Goal: Information Seeking & Learning: Learn about a topic

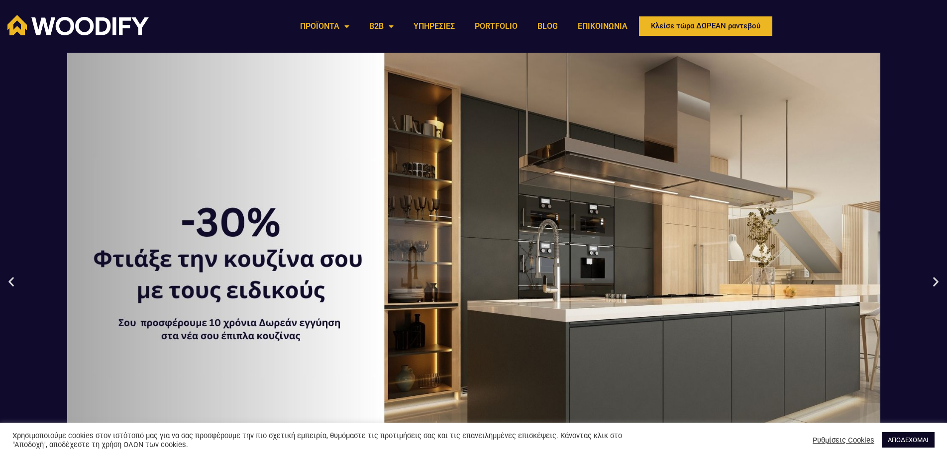
click at [906, 441] on link "ΑΠΟΔΕΧΟΜΑΙ" at bounding box center [908, 440] width 53 height 15
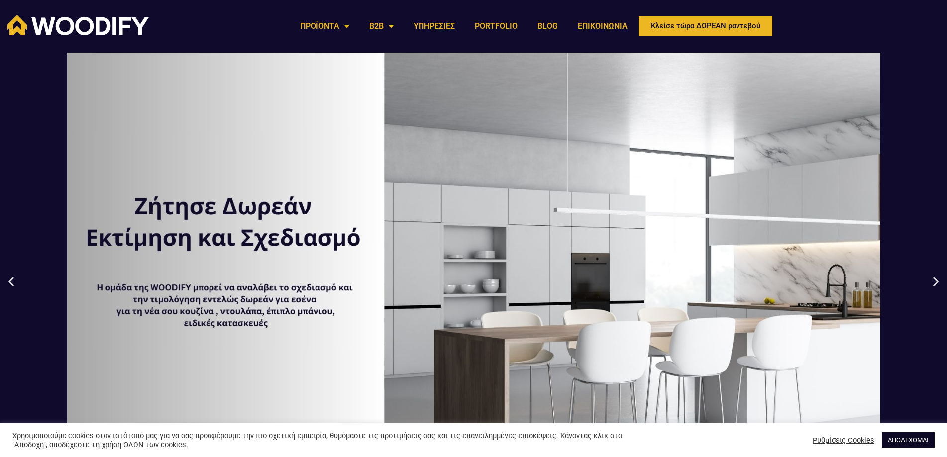
click at [898, 437] on link "ΑΠΟΔΕΧΟΜΑΙ" at bounding box center [908, 440] width 53 height 15
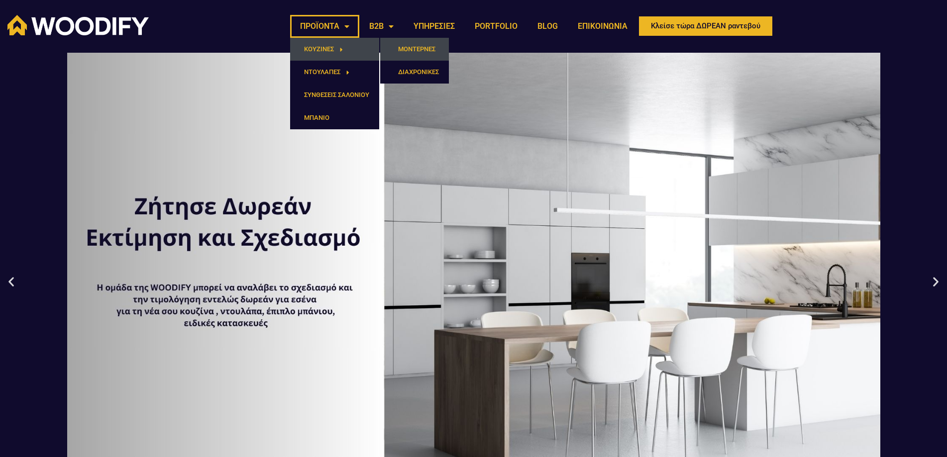
click at [434, 46] on link "ΜΟΝΤΕΡΝΕΣ" at bounding box center [414, 49] width 69 height 23
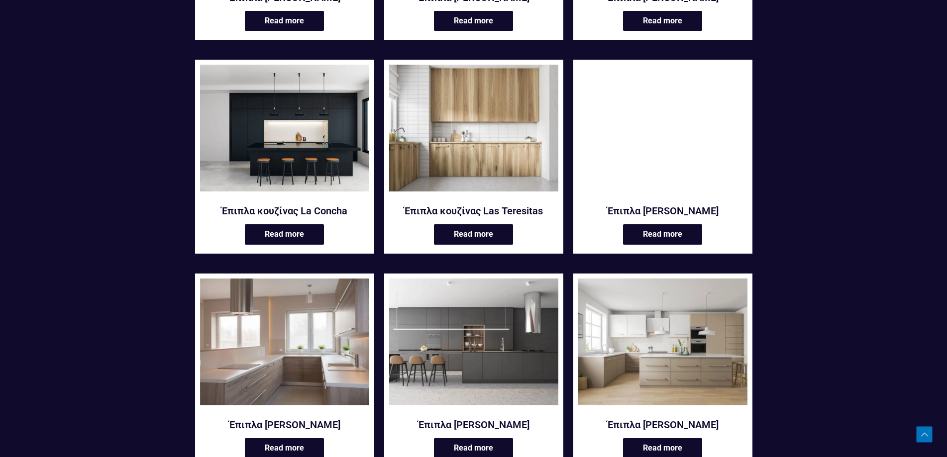
scroll to position [1045, 0]
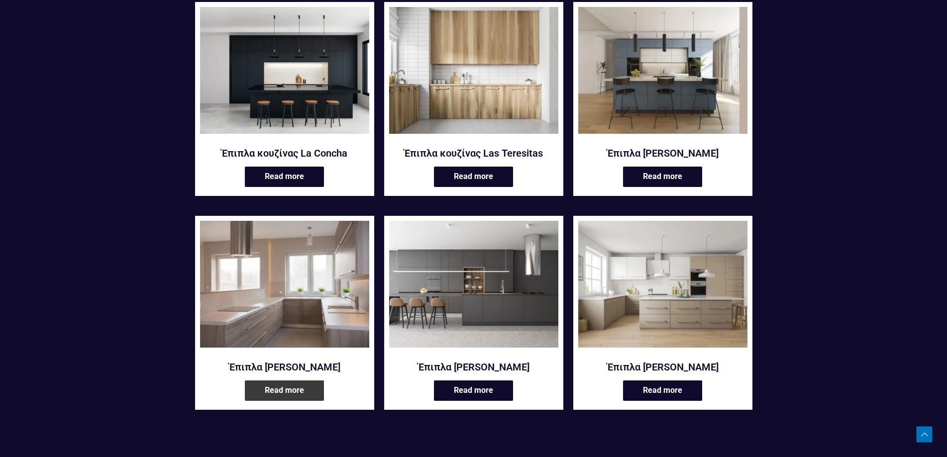
click at [263, 388] on link "Read more" at bounding box center [284, 391] width 79 height 20
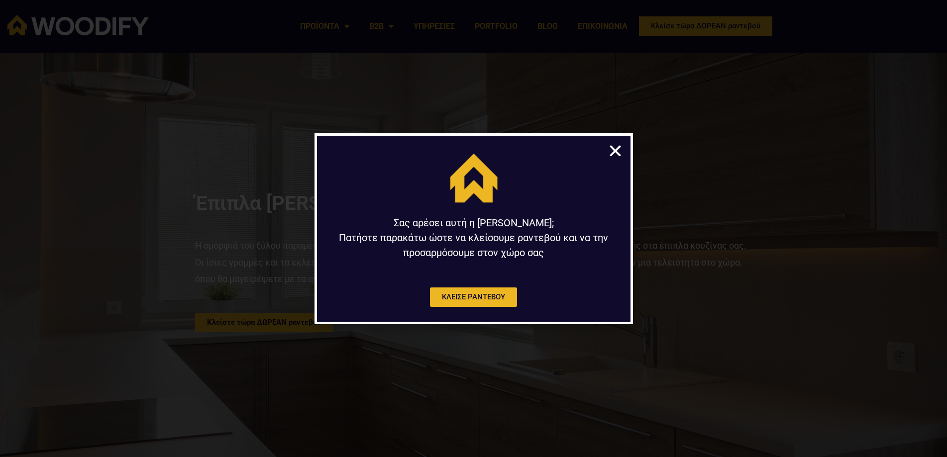
click at [612, 150] on icon "Close" at bounding box center [615, 150] width 15 height 15
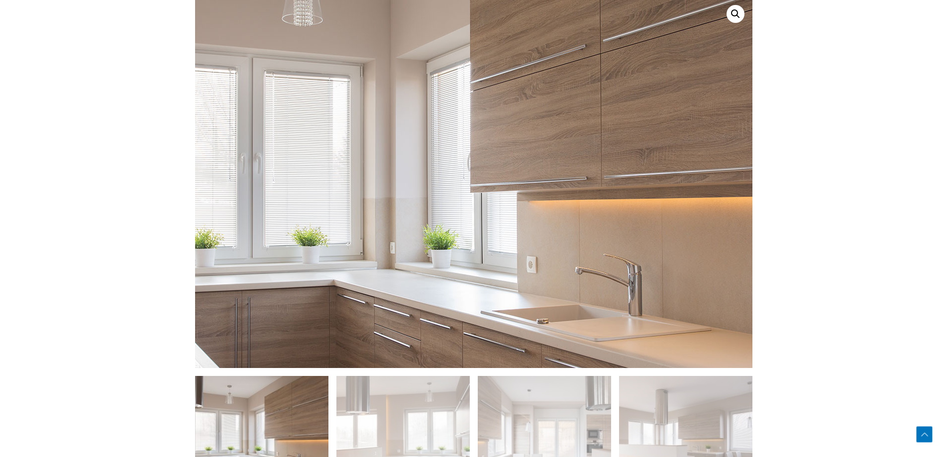
scroll to position [548, 0]
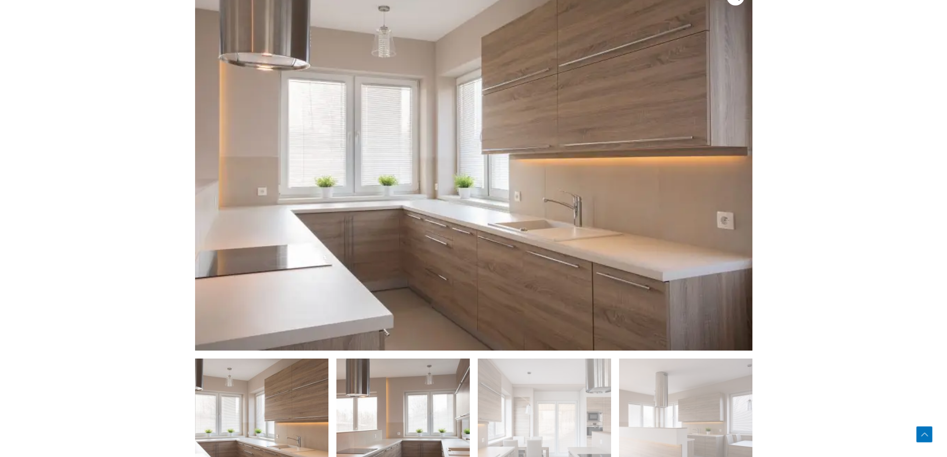
click at [415, 413] on img at bounding box center [402, 425] width 133 height 133
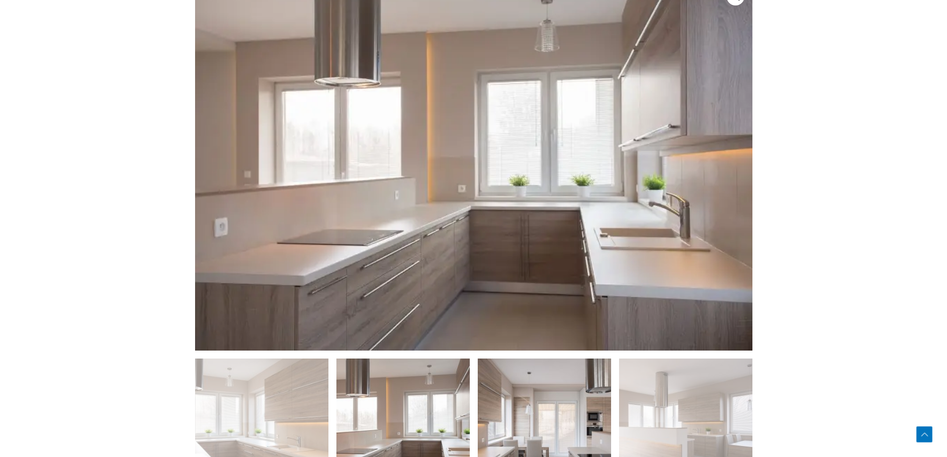
click at [547, 423] on img at bounding box center [544, 425] width 133 height 133
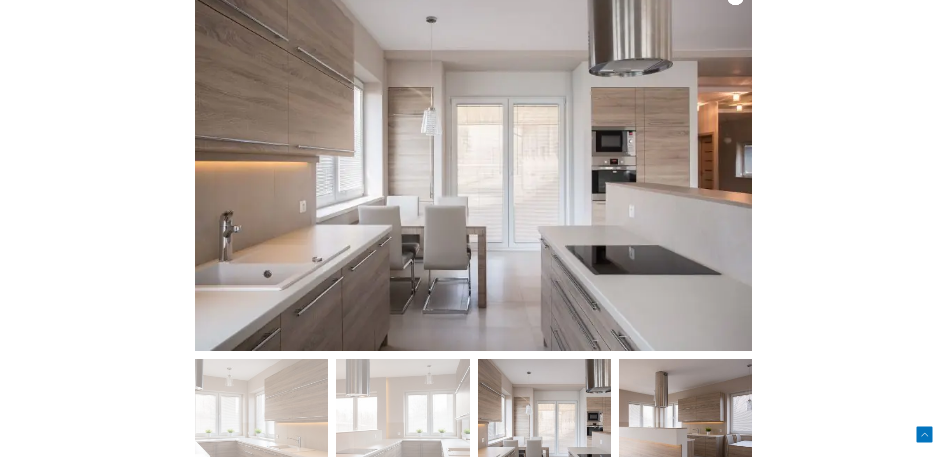
click at [672, 432] on img at bounding box center [685, 425] width 133 height 133
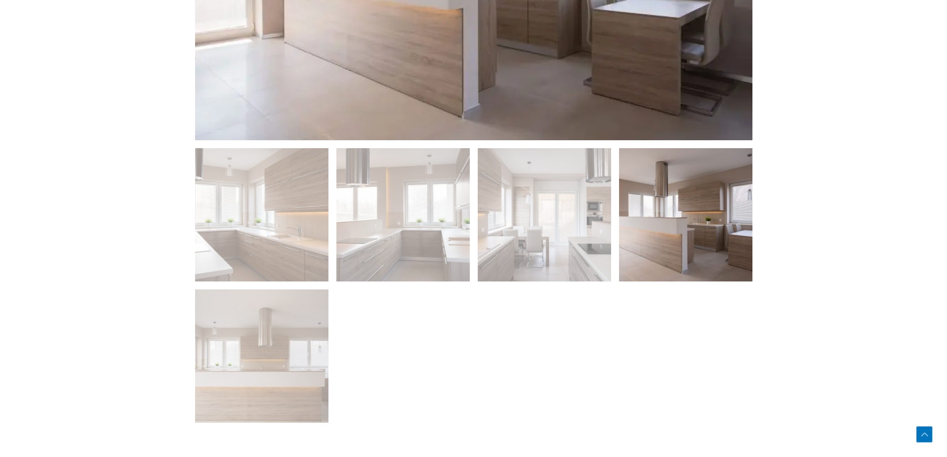
scroll to position [597, 0]
